Goal: Find specific page/section: Find specific page/section

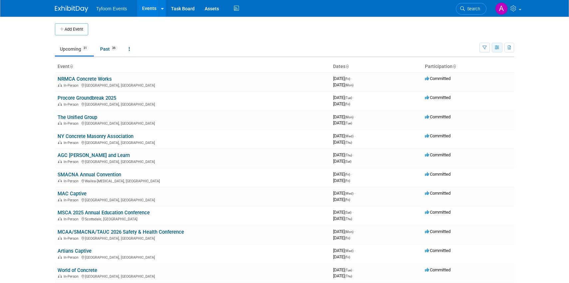
click at [497, 48] on icon "button" at bounding box center [497, 48] width 5 height 4
click at [467, 98] on link "Expert Grid" at bounding box center [469, 101] width 56 height 9
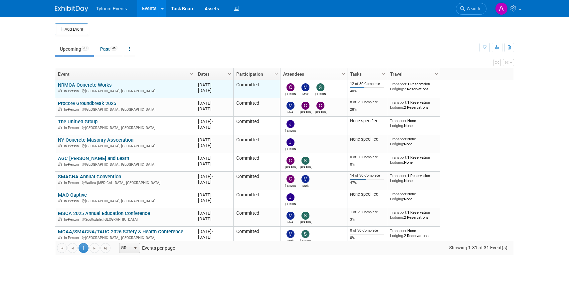
click at [98, 83] on link "NRMCA Concrete Works" at bounding box center [85, 85] width 54 height 6
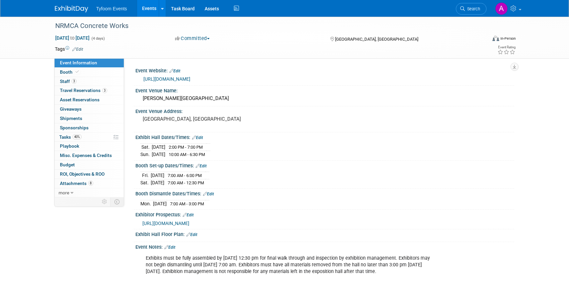
click at [167, 78] on link "[URL][DOMAIN_NAME]" at bounding box center [166, 78] width 47 height 5
click at [69, 182] on span "Attachments 8" at bounding box center [76, 182] width 33 height 5
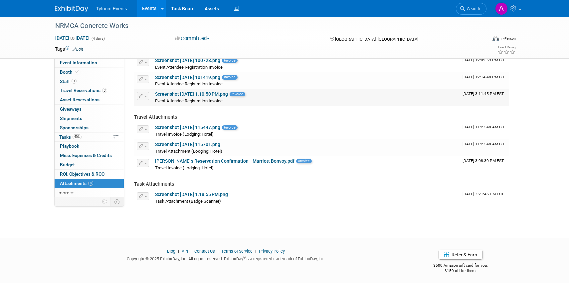
scroll to position [79, 0]
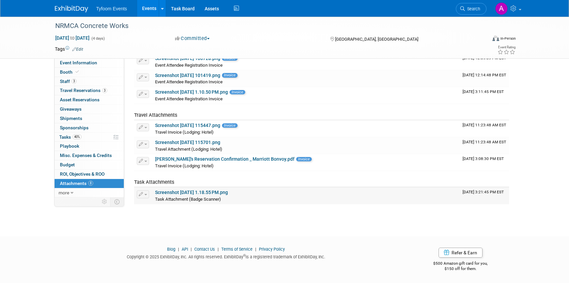
click at [189, 193] on link "Screenshot 2025-09-22 at 1.18.55 PM.png" at bounding box center [191, 191] width 73 height 5
